Goal: Transaction & Acquisition: Purchase product/service

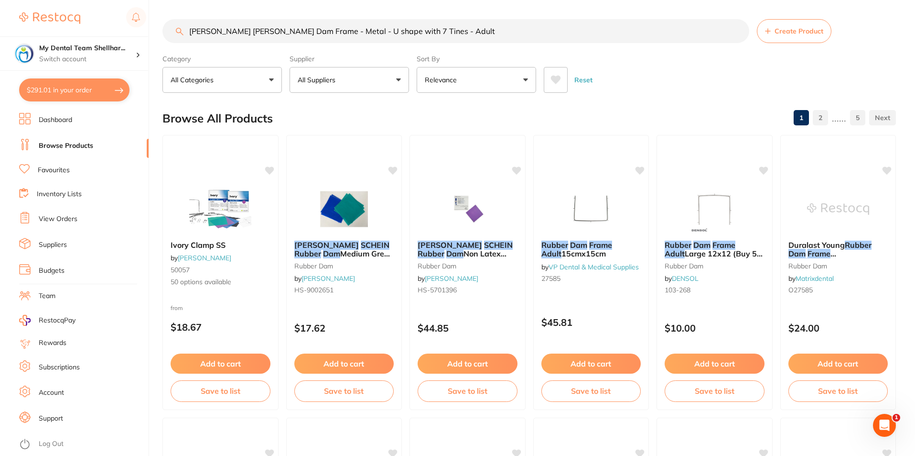
scroll to position [287, 0]
click at [249, 32] on input "[PERSON_NAME] [PERSON_NAME] Dam Frame - Metal - U shape with 7 Tines - Adult" at bounding box center [456, 31] width 587 height 24
click at [437, 35] on input "[PERSON_NAME] [PERSON_NAME] Dam Frame - Metal - U shape with 7 Tines - Adult" at bounding box center [456, 31] width 587 height 24
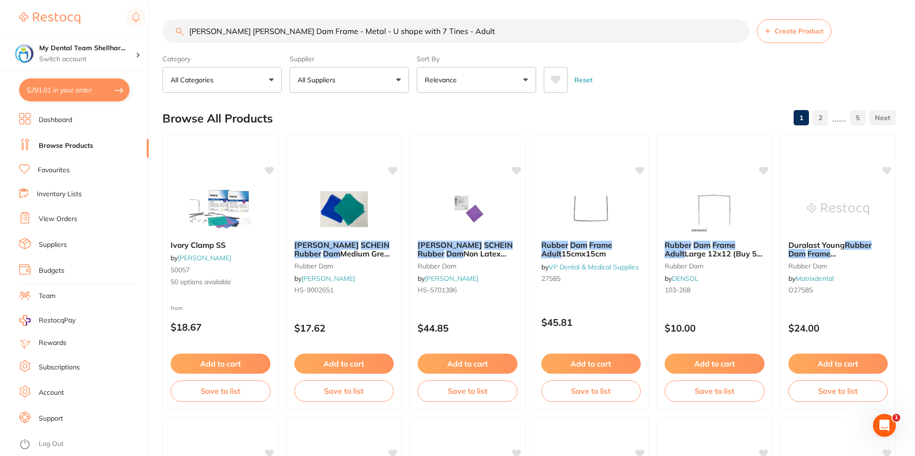
click at [437, 35] on input "[PERSON_NAME] [PERSON_NAME] Dam Frame - Metal - U shape with 7 Tines - Adult" at bounding box center [456, 31] width 587 height 24
paste input "PPB25"
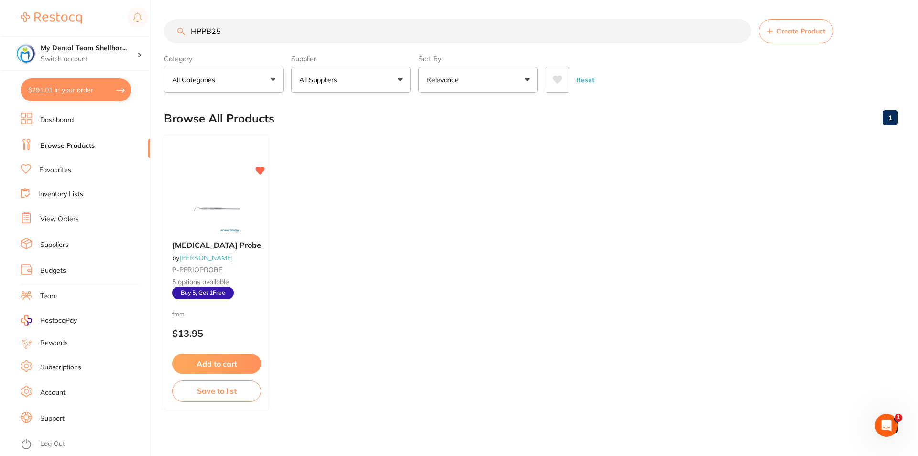
scroll to position [0, 0]
type input "HPPB25"
click at [239, 196] on img at bounding box center [215, 208] width 63 height 48
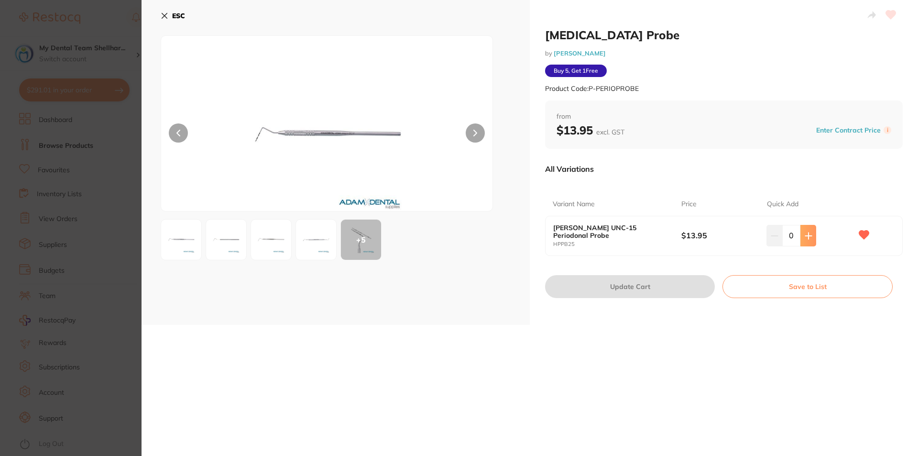
click at [806, 235] on icon at bounding box center [808, 235] width 6 height 6
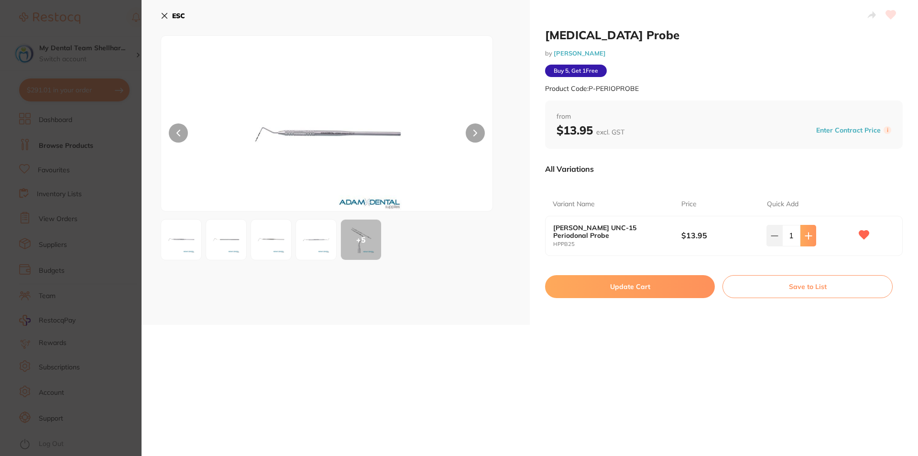
click at [806, 235] on icon at bounding box center [808, 235] width 6 height 6
type input "5"
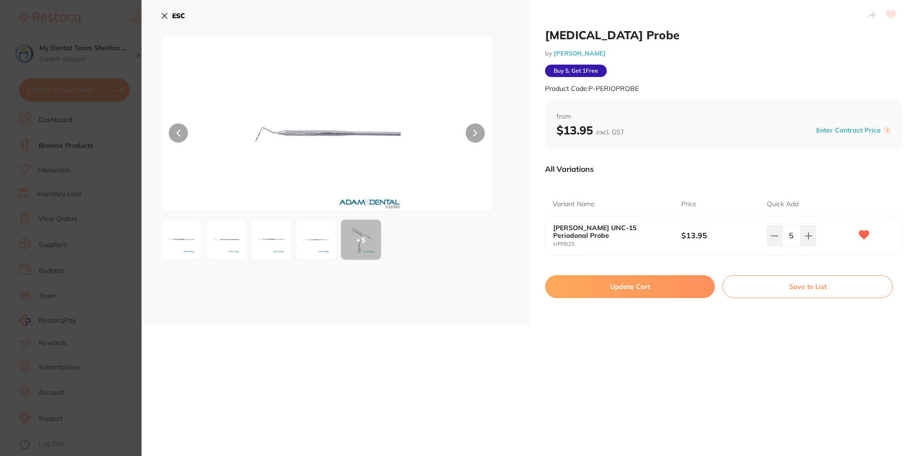
click at [688, 294] on button "Update Cart" at bounding box center [630, 286] width 170 height 23
checkbox input "false"
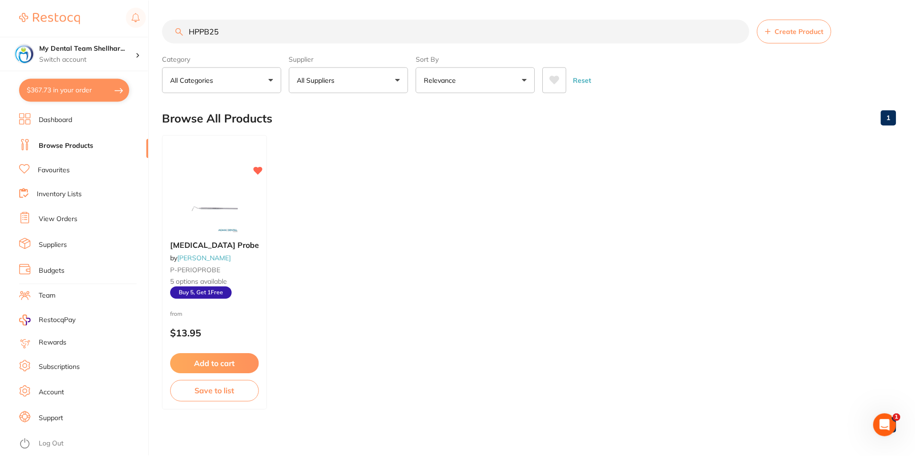
scroll to position [4, 0]
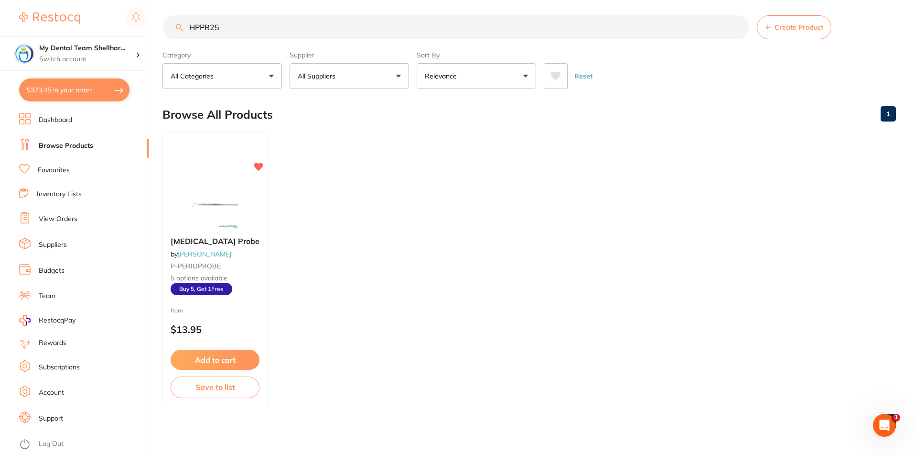
click at [251, 26] on input "HPPB25" at bounding box center [456, 27] width 587 height 24
paste input "SG608"
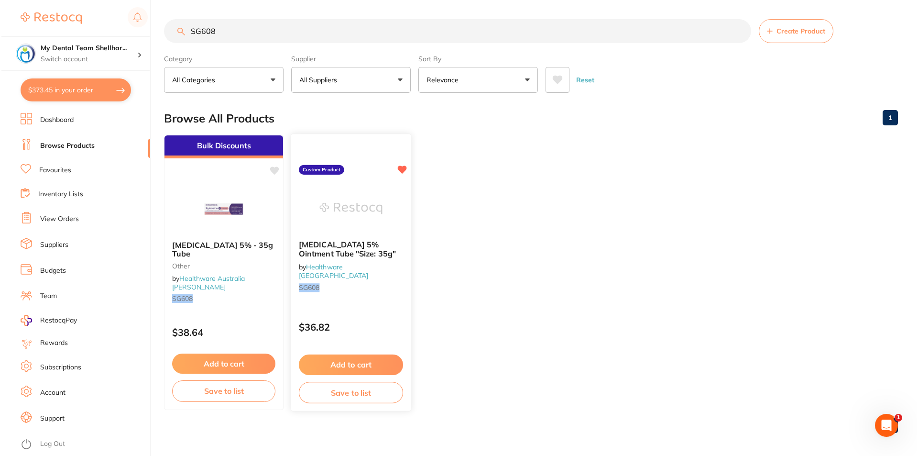
scroll to position [0, 0]
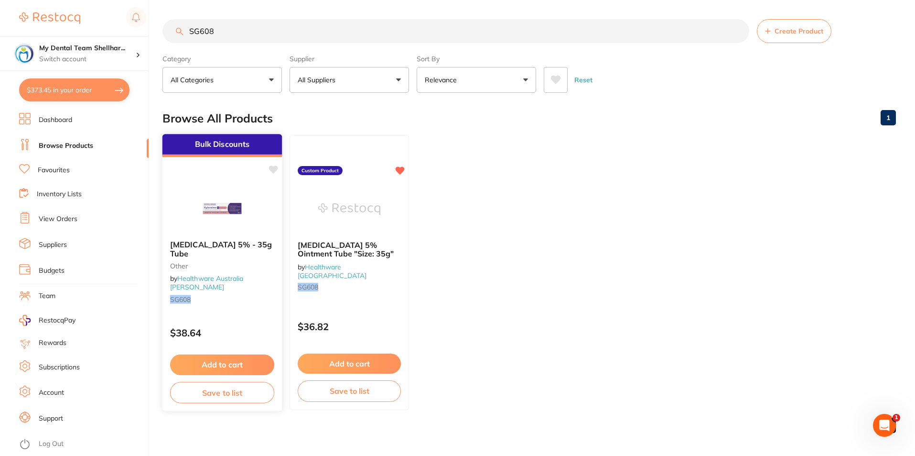
type input "SG608"
click at [260, 199] on div at bounding box center [222, 208] width 119 height 48
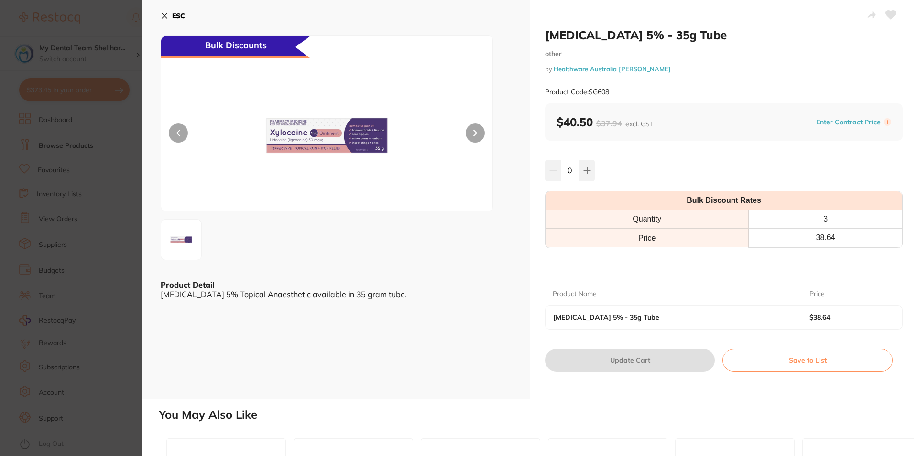
click at [353, 144] on img at bounding box center [327, 135] width 199 height 151
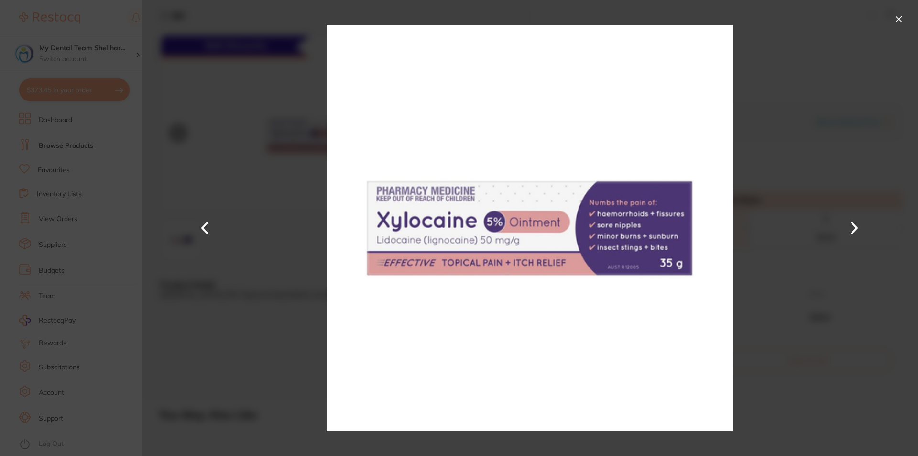
click at [801, 131] on div at bounding box center [529, 228] width 776 height 456
